Goal: Transaction & Acquisition: Purchase product/service

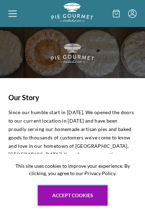
click at [76, 195] on button "Accept cookies" at bounding box center [73, 195] width 70 height 20
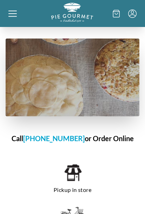
scroll to position [348, 0]
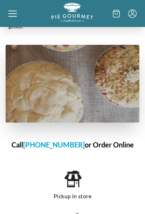
click at [107, 140] on h1 "Call 703-281-7437 or Order Online" at bounding box center [73, 145] width 134 height 11
click at [109, 140] on h1 "Call 703-281-7437 or Order Online" at bounding box center [73, 145] width 134 height 11
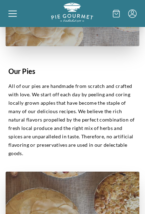
scroll to position [0, 0]
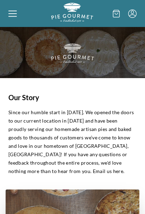
click at [69, 44] on img at bounding box center [72, 52] width 145 height 51
click at [17, 7] on div at bounding box center [29, 13] width 43 height 21
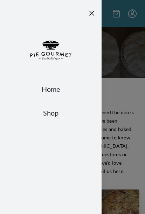
click at [52, 111] on link "Shop" at bounding box center [51, 113] width 90 height 10
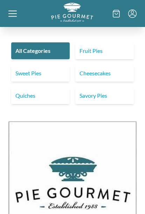
click at [96, 53] on link "Fruit Pies" at bounding box center [104, 50] width 59 height 17
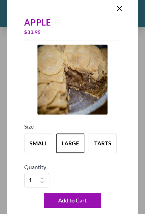
scroll to position [2464, 0]
click at [77, 208] on button "Add to Cart" at bounding box center [73, 200] width 58 height 15
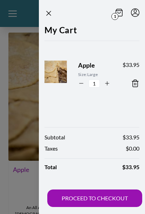
click at [49, 8] on header "1" at bounding box center [92, 12] width 106 height 24
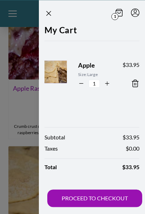
scroll to position [2350, 0]
click at [52, 12] on icon "Close panel" at bounding box center [49, 13] width 8 height 8
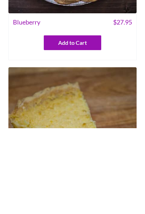
scroll to position [643, 0]
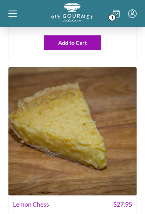
click at [96, 137] on img at bounding box center [72, 131] width 128 height 128
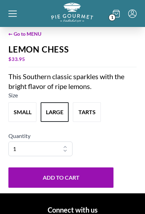
scroll to position [198, 0]
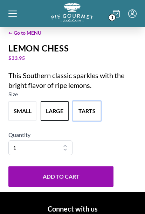
click at [94, 121] on button "tarts" at bounding box center [87, 111] width 28 height 20
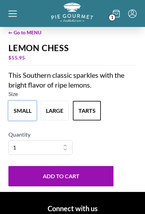
click at [20, 121] on button "small" at bounding box center [22, 111] width 28 height 20
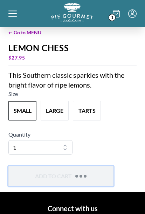
click at [59, 187] on button "Add to Cart" at bounding box center [60, 176] width 105 height 20
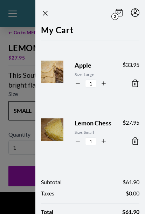
click at [46, 13] on icon "Close panel" at bounding box center [45, 13] width 8 height 8
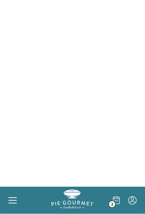
scroll to position [0, 0]
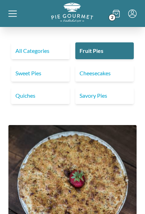
click at [39, 72] on link "Sweet Pies" at bounding box center [40, 73] width 59 height 17
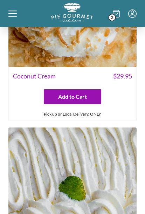
scroll to position [187, 0]
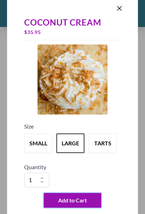
click at [70, 205] on span "Add to Cart" at bounding box center [72, 200] width 29 height 8
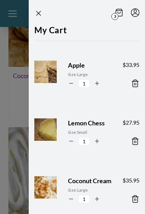
click at [35, 10] on icon "Close panel" at bounding box center [38, 13] width 8 height 8
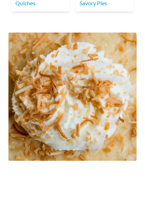
scroll to position [93, 0]
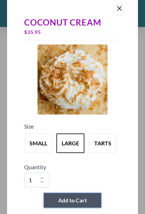
click at [73, 205] on span "Add to Cart" at bounding box center [72, 200] width 29 height 8
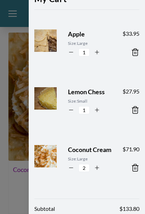
scroll to position [32, 0]
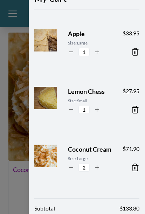
click at [69, 169] on icon "button" at bounding box center [71, 167] width 6 height 6
type input "1"
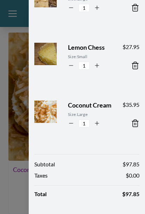
scroll to position [75, 0]
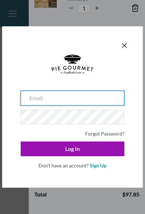
click at [37, 106] on input "email" at bounding box center [73, 98] width 104 height 15
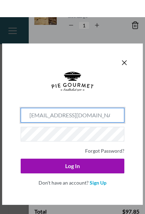
scroll to position [114, 0]
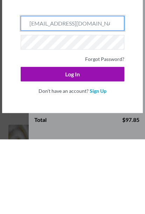
type input "[EMAIL_ADDRESS][DOMAIN_NAME]"
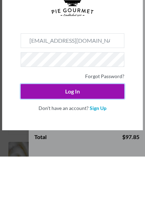
click at [76, 91] on div at bounding box center [73, 73] width 104 height 36
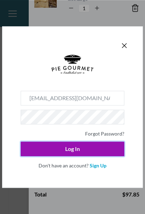
scroll to position [271, 0]
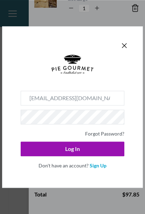
click at [106, 137] on link "Forgot Password?" at bounding box center [104, 134] width 39 height 6
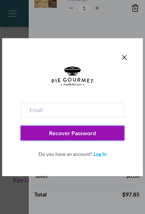
click at [84, 141] on button "Recover Password" at bounding box center [73, 133] width 104 height 15
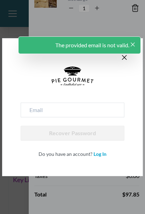
click at [135, 48] on icon "Close panel" at bounding box center [132, 44] width 7 height 7
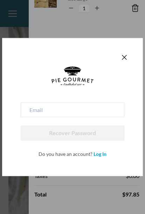
scroll to position [330, 0]
click at [92, 214] on div "Recover Password Do you have an account? Log In" at bounding box center [72, 107] width 145 height 214
click at [127, 62] on icon "Close panel" at bounding box center [124, 57] width 8 height 8
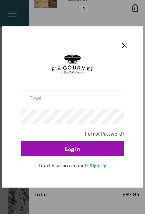
scroll to position [721, 0]
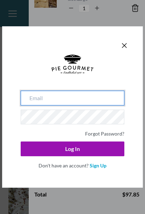
click at [31, 106] on input "email" at bounding box center [73, 98] width 104 height 15
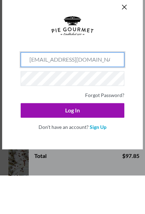
type input "[EMAIL_ADDRESS][DOMAIN_NAME]"
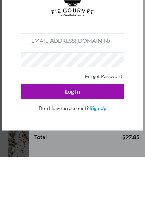
click at [108, 131] on link "Forgot Password?" at bounding box center [104, 134] width 39 height 6
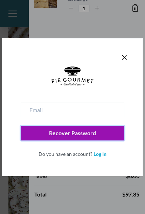
click at [71, 141] on button "Recover Password" at bounding box center [73, 133] width 104 height 15
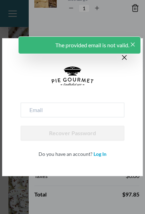
click at [133, 46] on icon "Close panel" at bounding box center [132, 44] width 7 height 7
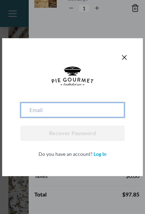
click at [41, 117] on input "email" at bounding box center [73, 110] width 104 height 15
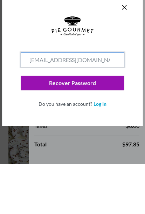
type input "[EMAIL_ADDRESS][DOMAIN_NAME]"
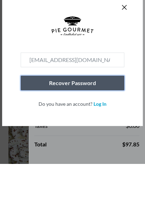
click at [41, 97] on div at bounding box center [73, 85] width 104 height 36
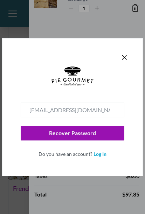
click at [92, 158] on span "Do you have an account? Log In" at bounding box center [73, 152] width 104 height 12
click at [104, 157] on link "Log In" at bounding box center [100, 154] width 13 height 6
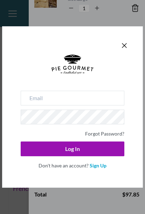
click at [128, 50] on icon "Close panel" at bounding box center [124, 45] width 8 height 8
